Goal: Task Accomplishment & Management: Manage account settings

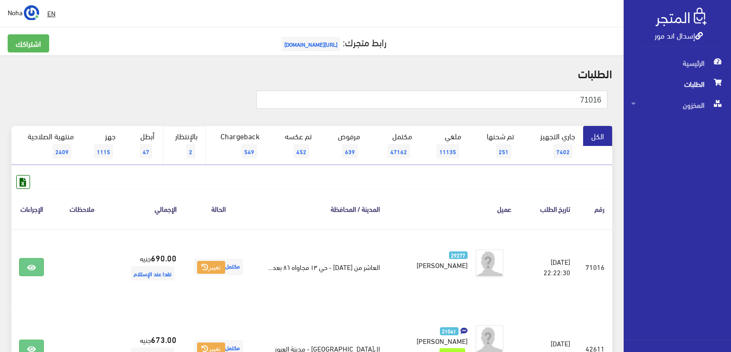
click at [186, 147] on link "بالإنتظار 2" at bounding box center [184, 145] width 43 height 39
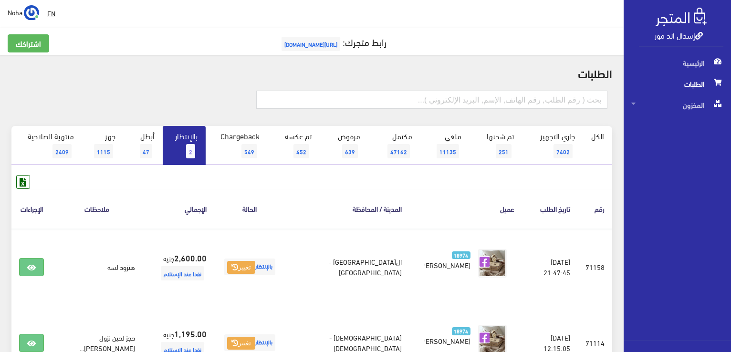
click at [186, 147] on link "بالإنتظار 2" at bounding box center [184, 145] width 43 height 39
click at [183, 149] on link "بالإنتظار 2" at bounding box center [184, 145] width 43 height 39
click at [188, 146] on span "2" at bounding box center [190, 151] width 9 height 14
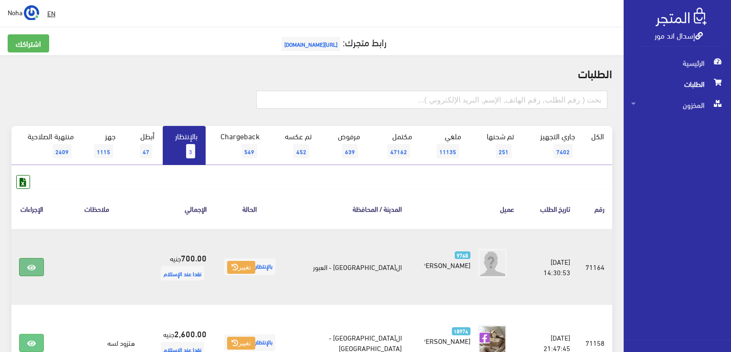
click at [31, 265] on icon at bounding box center [31, 268] width 9 height 8
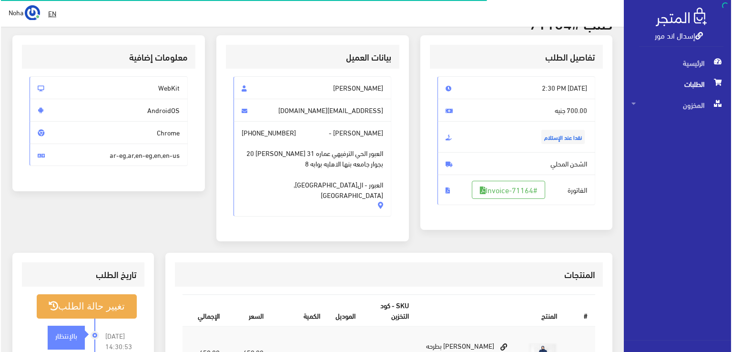
scroll to position [95, 0]
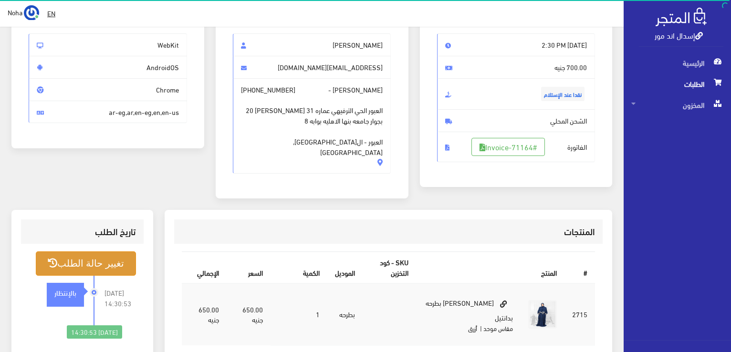
click at [108, 251] on button "تغيير حالة الطلب" at bounding box center [86, 263] width 100 height 24
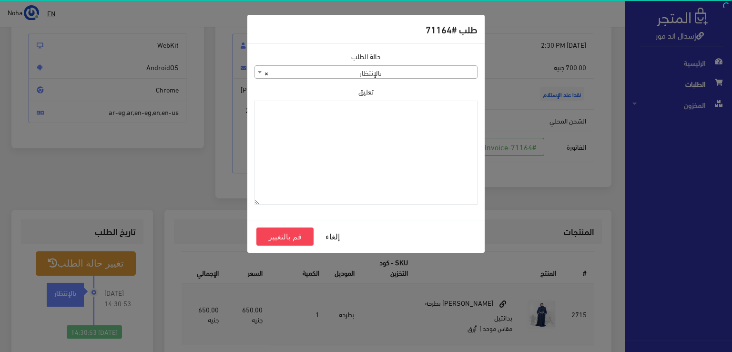
click at [259, 73] on b at bounding box center [260, 72] width 4 height 2
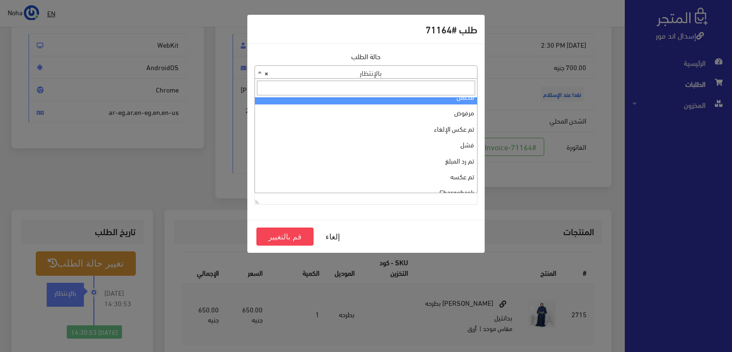
scroll to position [0, 0]
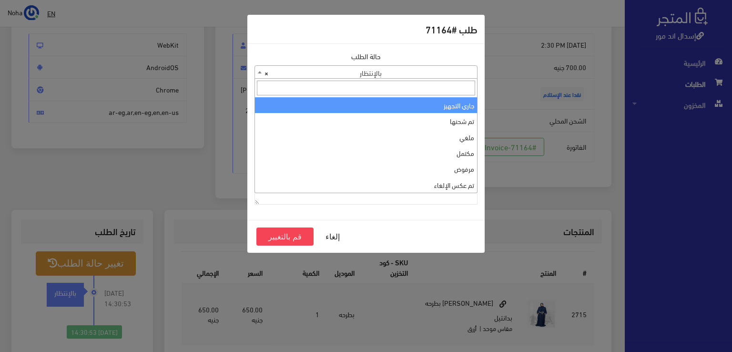
select select "1"
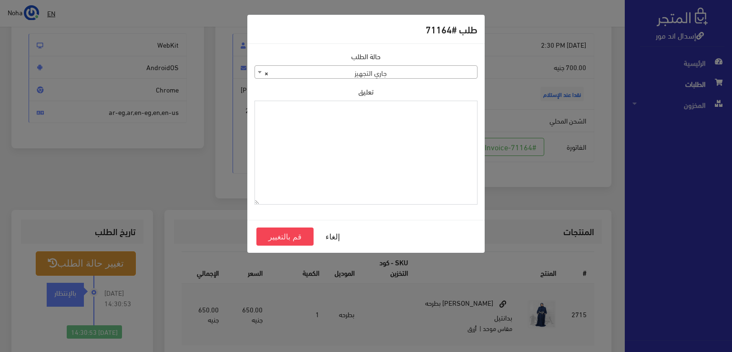
paste textarea "1134511"
type textarea "1134511"
click at [272, 235] on button "قم بالتغيير" at bounding box center [285, 236] width 57 height 18
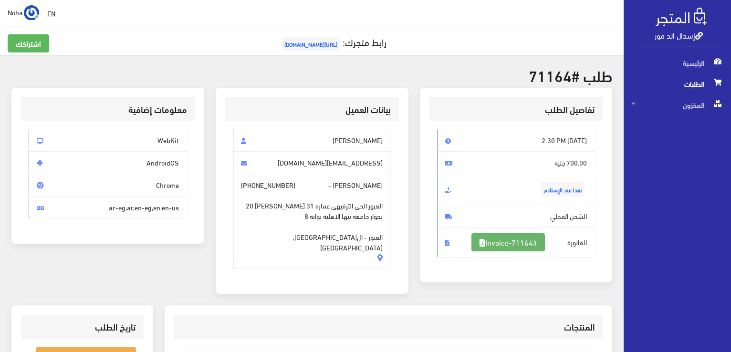
click at [512, 239] on link "#Invoice-71164" at bounding box center [507, 242] width 73 height 18
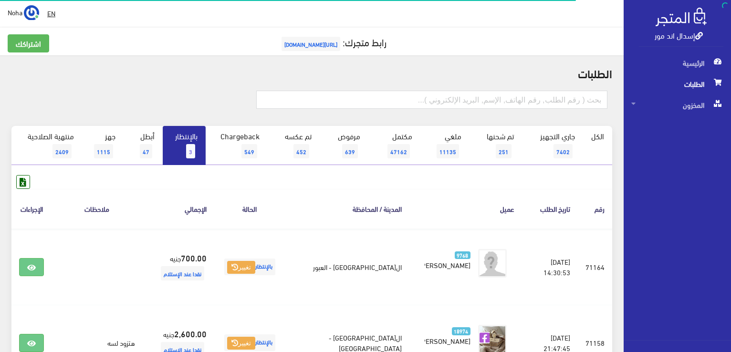
click at [191, 141] on link "بالإنتظار 3" at bounding box center [184, 145] width 43 height 39
